Goal: Task Accomplishment & Management: Use online tool/utility

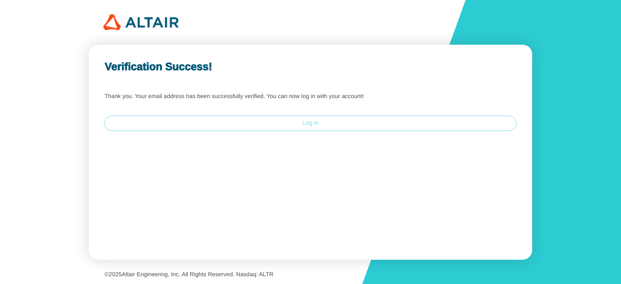
click at [258, 128] on paper-button "Log In" at bounding box center [310, 123] width 412 height 16
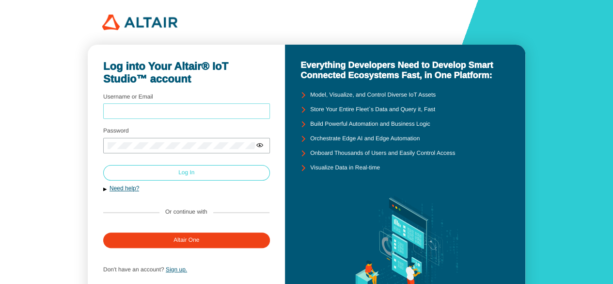
type input "naneeta"
click at [200, 174] on paper-button "Log In" at bounding box center [186, 173] width 167 height 16
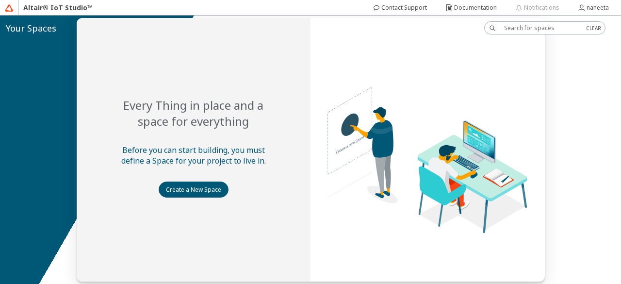
click at [535, 31] on input "text" at bounding box center [541, 28] width 74 height 8
type input "rapidminer"
click at [0, 0] on slot "Create a New Space" at bounding box center [0, 0] width 0 height 0
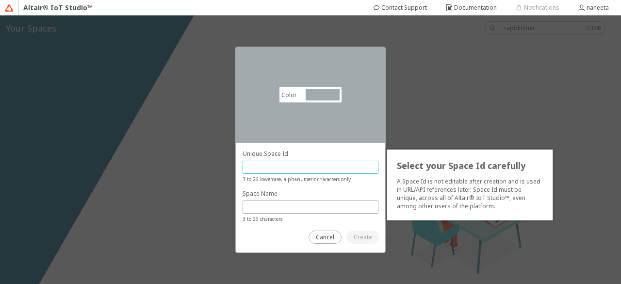
click at [302, 163] on input "text" at bounding box center [310, 167] width 127 height 8
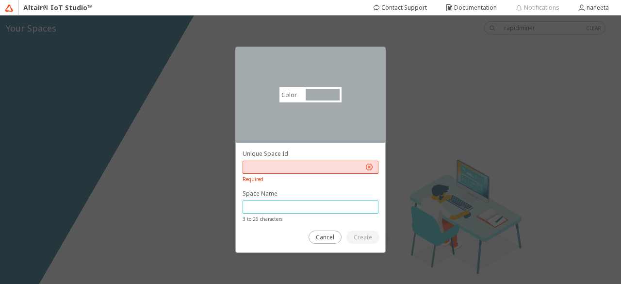
click at [306, 208] on input "text" at bounding box center [310, 207] width 127 height 8
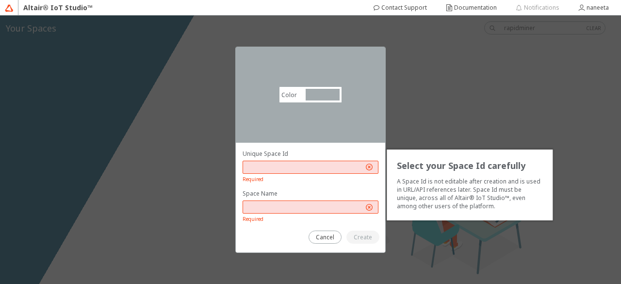
click at [311, 165] on input "text" at bounding box center [305, 167] width 116 height 8
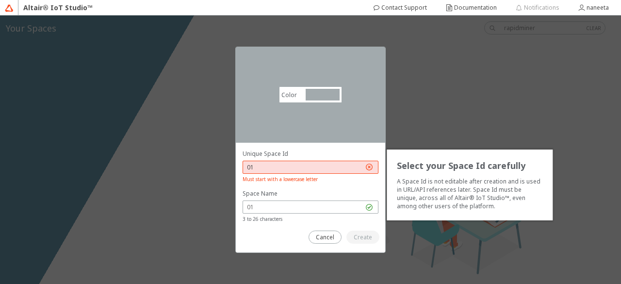
type input "0"
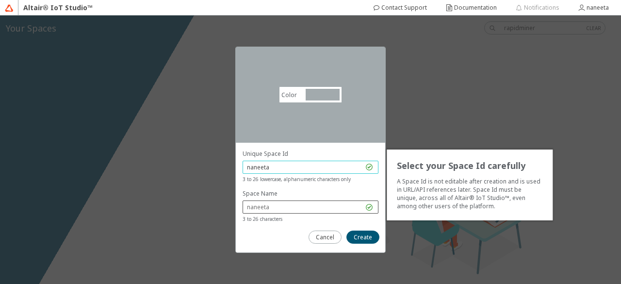
type input "naneeta"
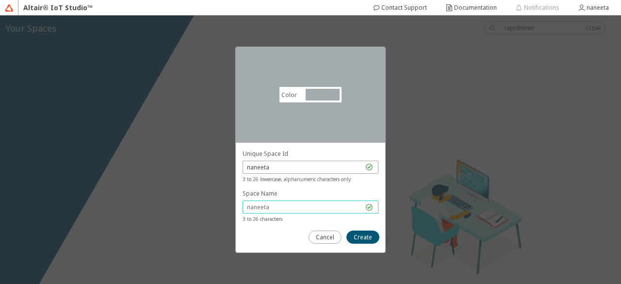
click at [301, 208] on input "text" at bounding box center [305, 207] width 116 height 8
click at [0, 0] on slot "Create" at bounding box center [0, 0] width 0 height 0
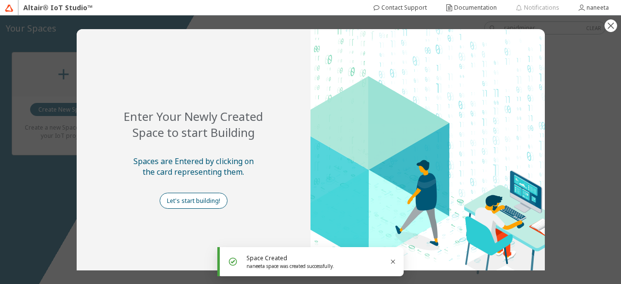
click at [200, 207] on paper-button "Let's start building!" at bounding box center [194, 200] width 68 height 16
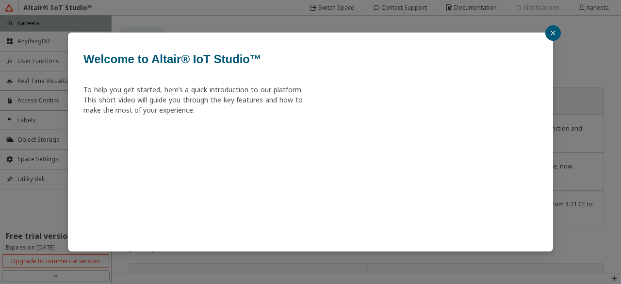
click at [556, 36] on button "button" at bounding box center [553, 33] width 16 height 16
